Goal: Transaction & Acquisition: Purchase product/service

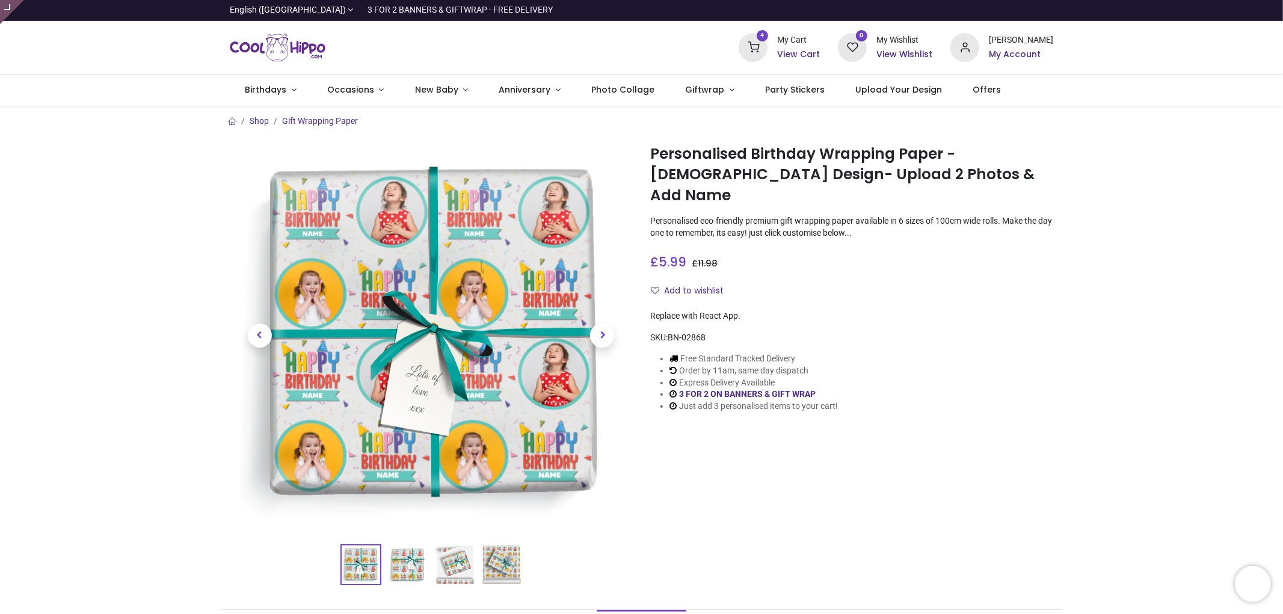
type input "**********"
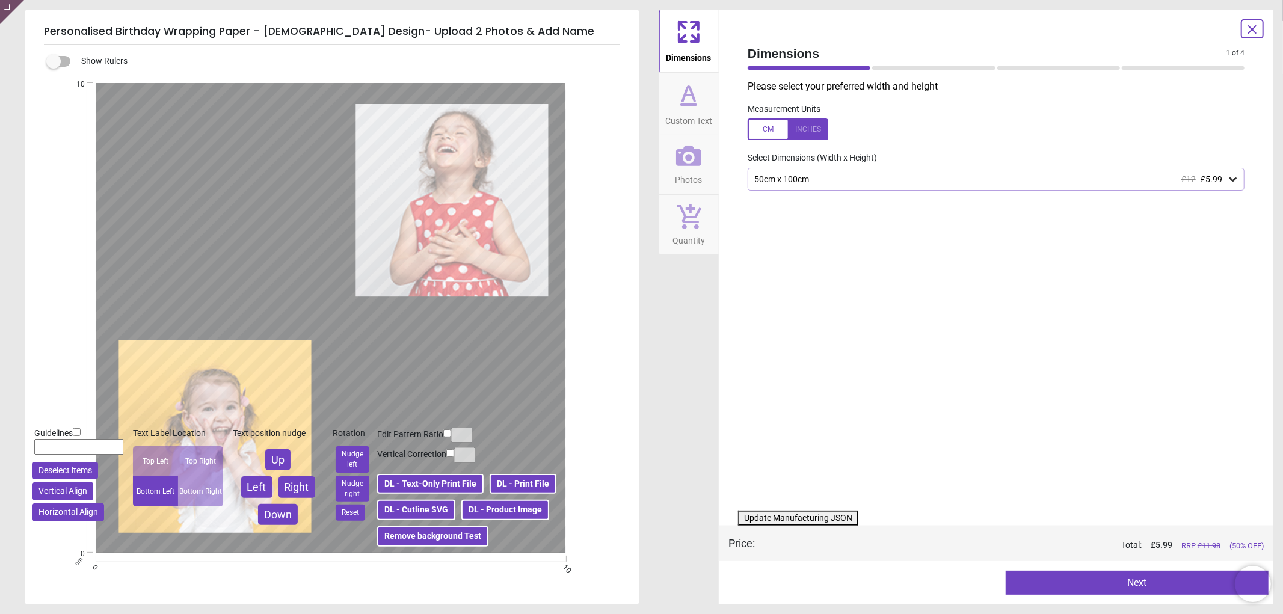
type textarea "****"
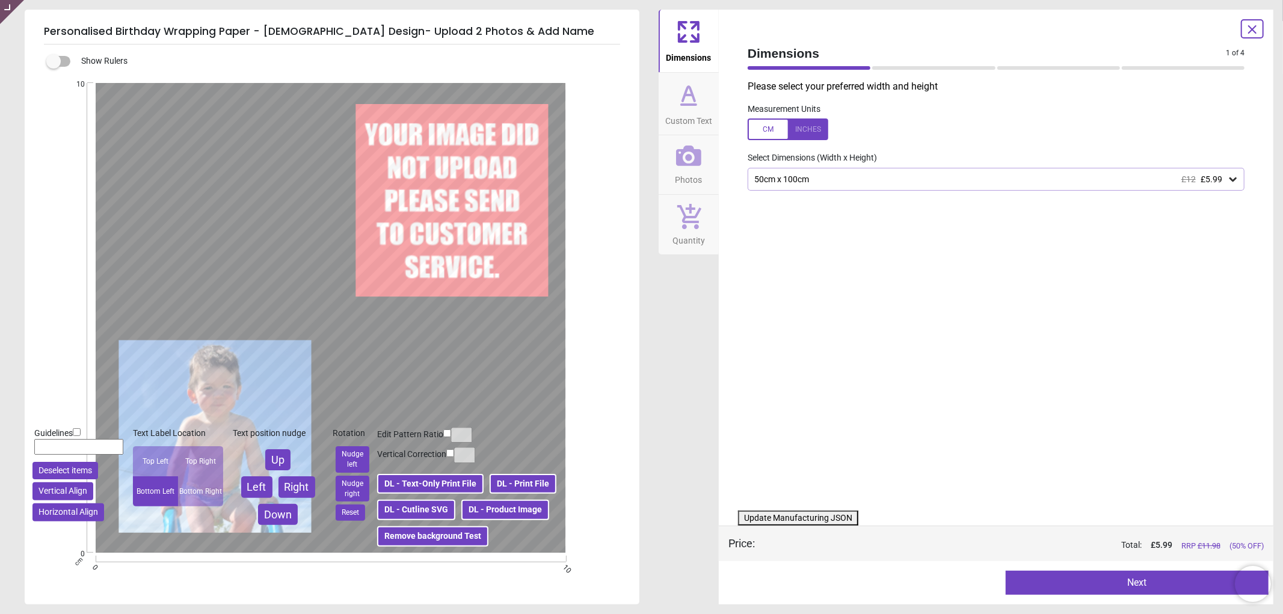
click at [693, 165] on icon at bounding box center [688, 156] width 25 height 20
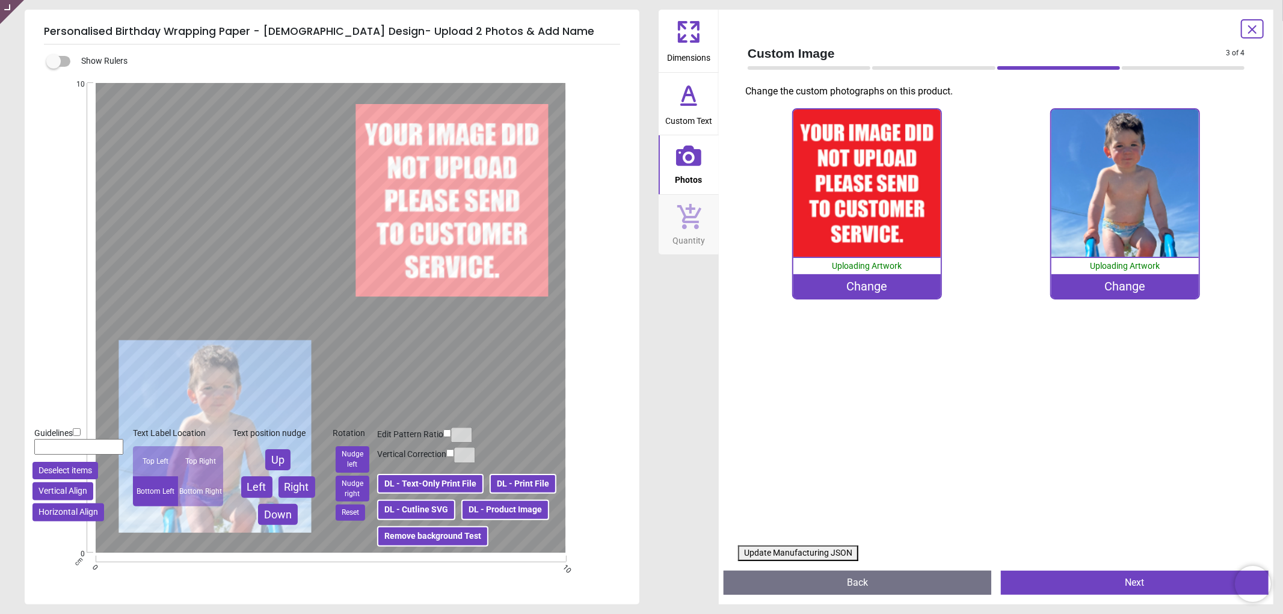
click at [885, 281] on div "Change" at bounding box center [866, 286] width 147 height 24
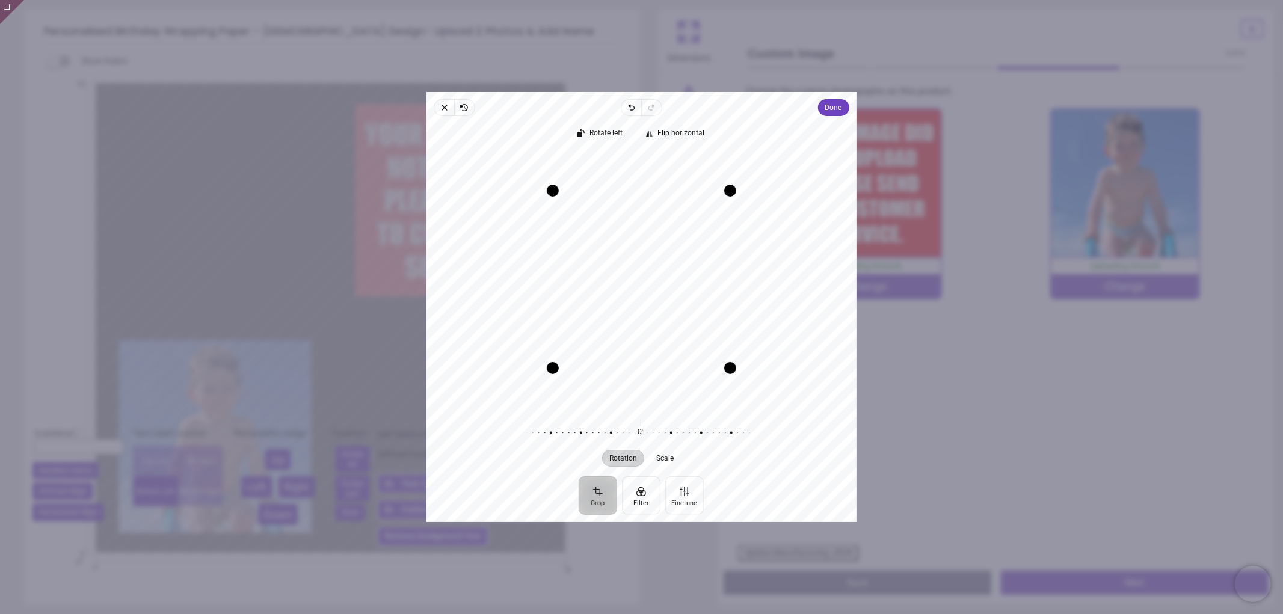
drag, startPoint x: 645, startPoint y: 244, endPoint x: 646, endPoint y: 321, distance: 77.0
click at [646, 321] on div "Recenter" at bounding box center [641, 279] width 411 height 254
drag, startPoint x: 657, startPoint y: 286, endPoint x: 660, endPoint y: 313, distance: 27.9
click at [660, 313] on div "Recenter" at bounding box center [641, 279] width 411 height 254
click at [838, 106] on span "Done" at bounding box center [833, 107] width 17 height 14
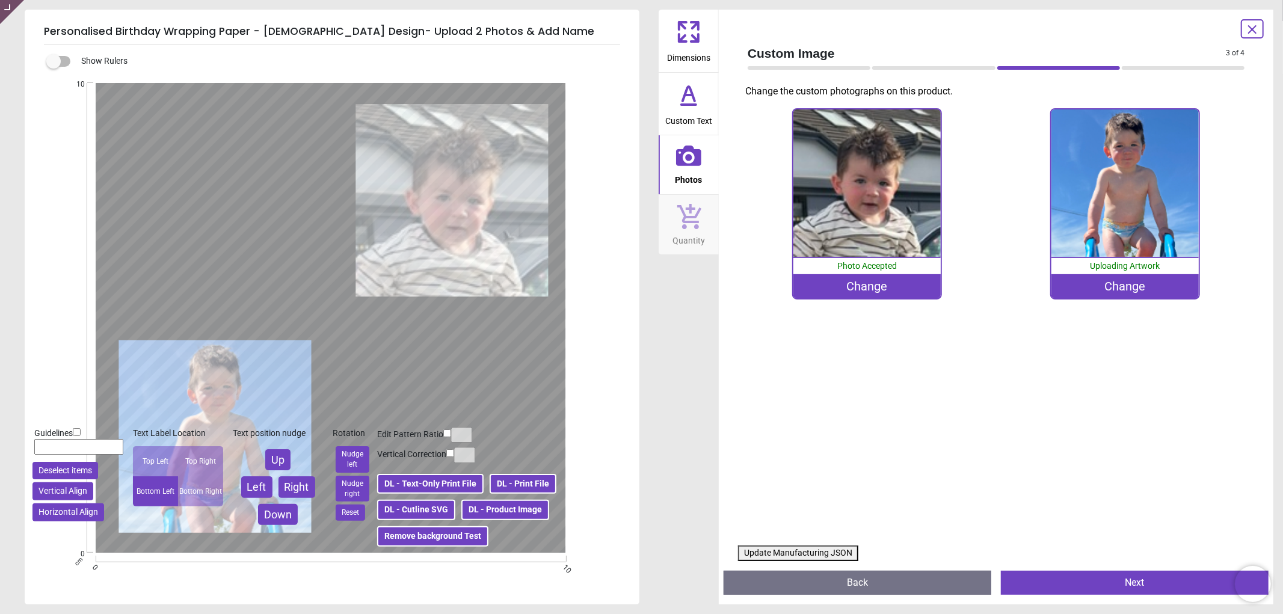
click at [503, 508] on div at bounding box center [331, 318] width 612 height 470
click at [762, 554] on button "Update Manufacturing JSON" at bounding box center [798, 553] width 120 height 16
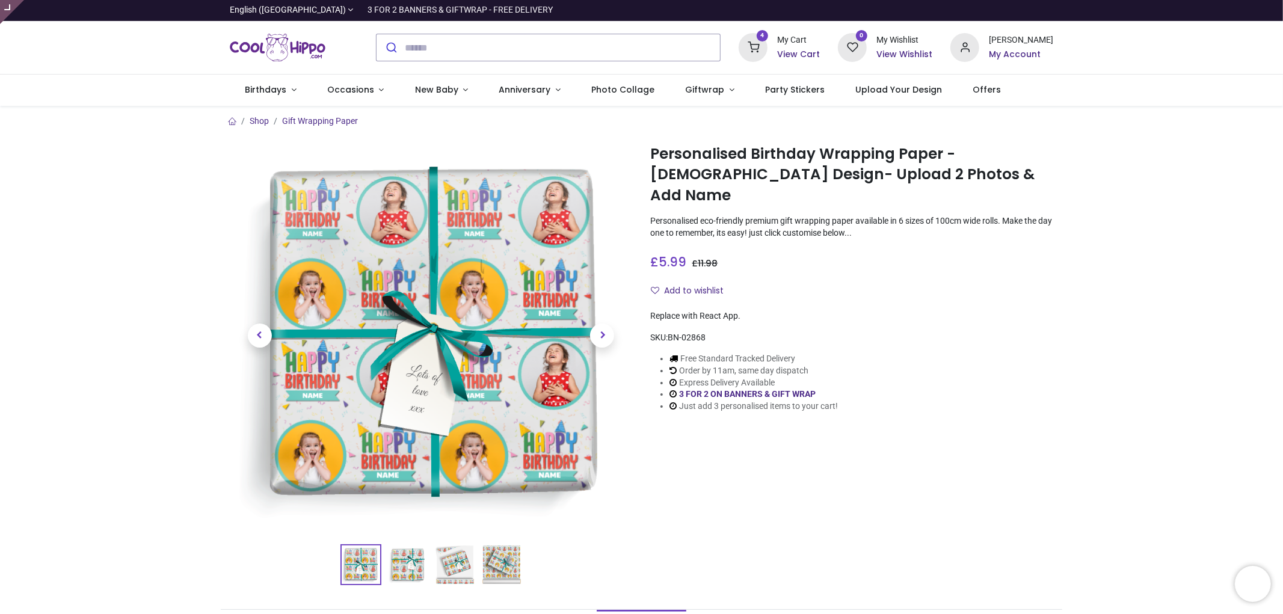
type input "**********"
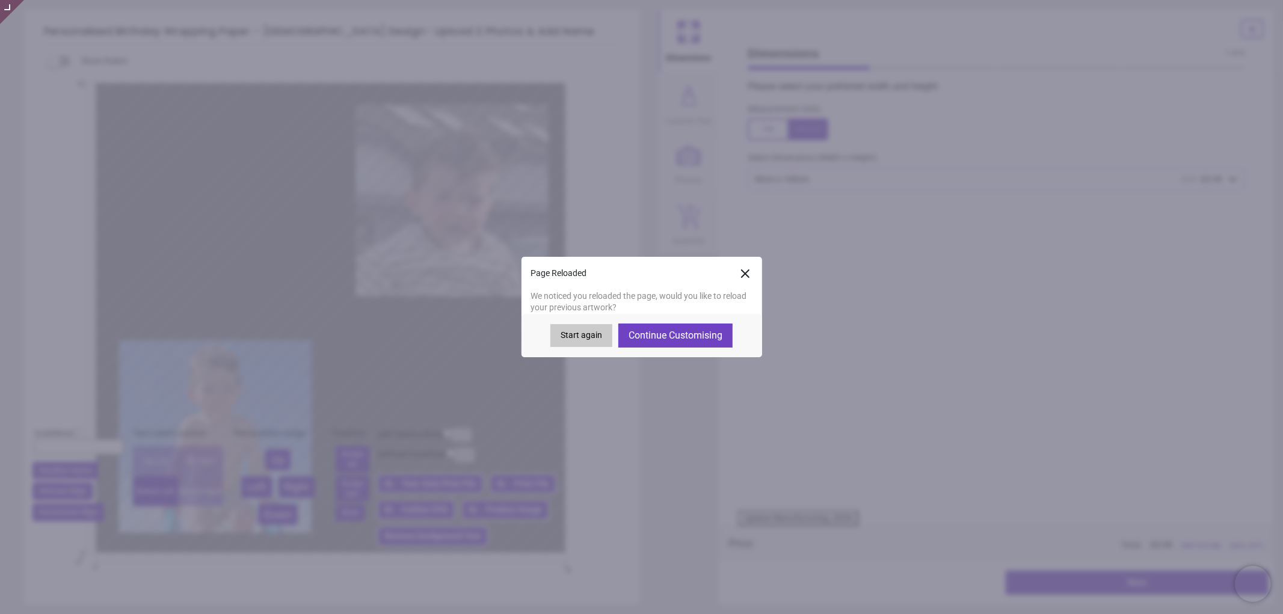
click at [741, 273] on icon at bounding box center [745, 273] width 14 height 14
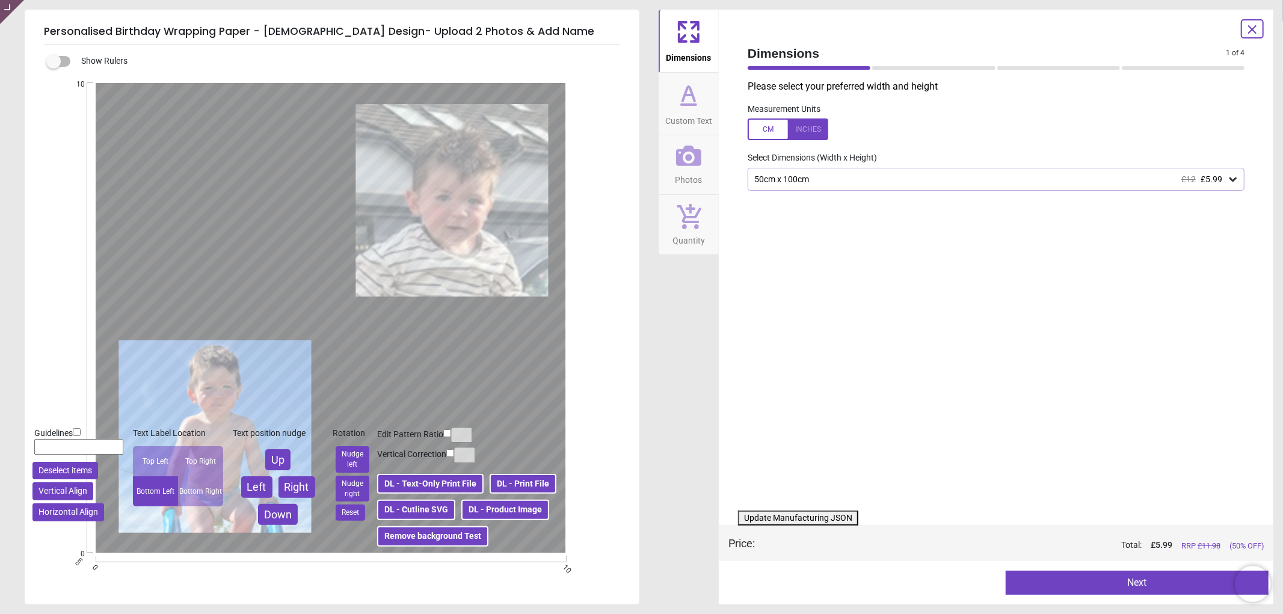
click at [798, 523] on button "Update Manufacturing JSON" at bounding box center [798, 519] width 120 height 16
click at [800, 516] on button "Update Manufacturing JSON" at bounding box center [798, 519] width 120 height 16
drag, startPoint x: 800, startPoint y: 516, endPoint x: 620, endPoint y: 166, distance: 393.5
click at [800, 515] on button "Update Manufacturing JSON" at bounding box center [798, 519] width 120 height 16
